Goal: Find contact information: Find contact information

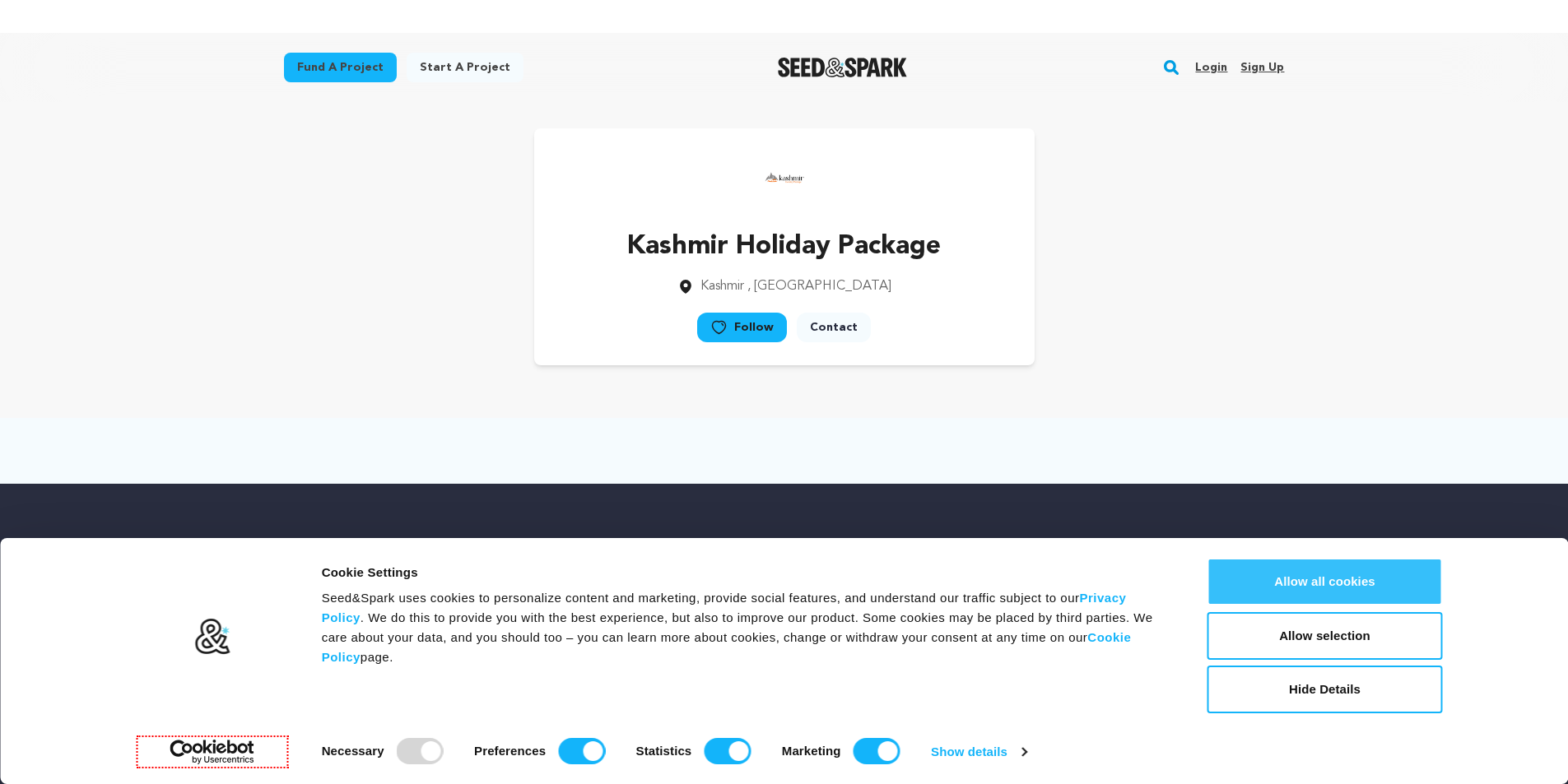
click at [1303, 589] on button "Allow all cookies" at bounding box center [1325, 581] width 236 height 48
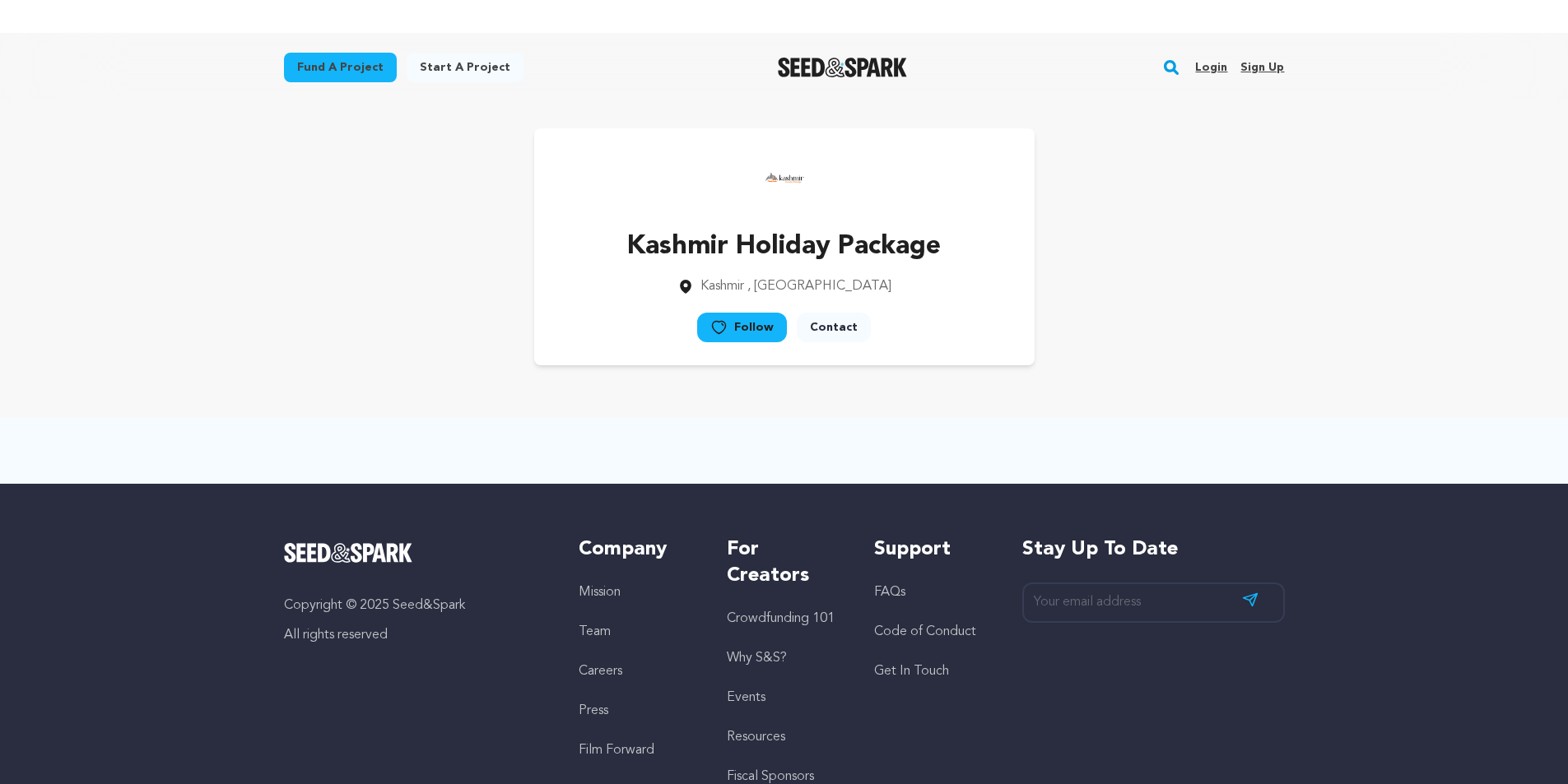
click at [820, 327] on link "Contact" at bounding box center [834, 328] width 74 height 29
